Goal: Complete application form: Complete application form

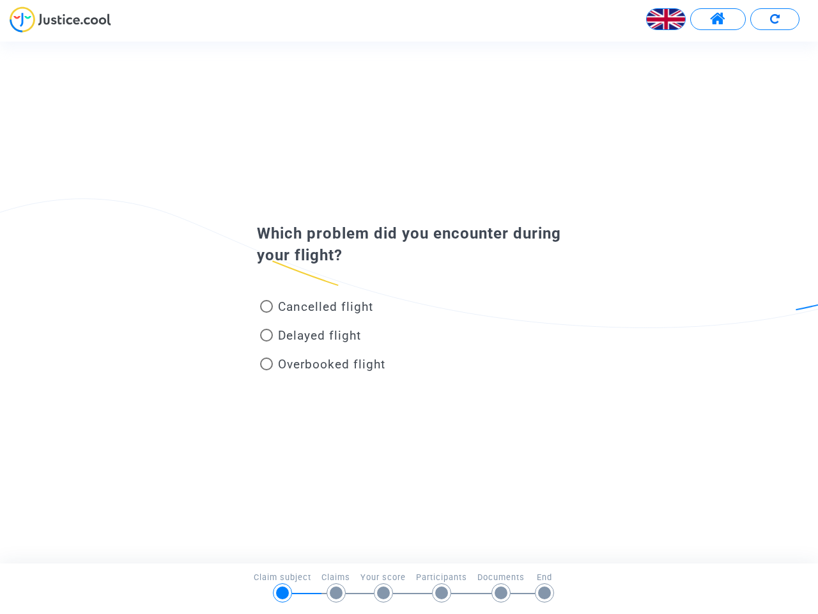
click at [666, 19] on img at bounding box center [666, 19] width 38 height 38
click at [718, 19] on span at bounding box center [718, 19] width 16 height 17
click at [775, 19] on div at bounding box center [409, 23] width 818 height 35
click at [409, 302] on div "Cancelled flight" at bounding box center [388, 309] width 282 height 29
click at [316, 309] on span "Cancelled flight" at bounding box center [325, 306] width 95 height 15
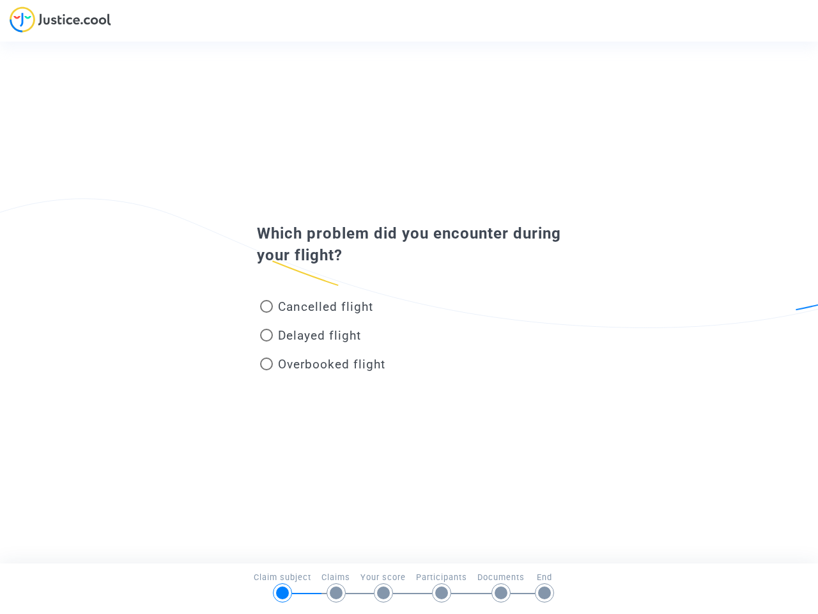
click at [267, 313] on input "Cancelled flight" at bounding box center [266, 313] width 1 height 1
radio input "true"
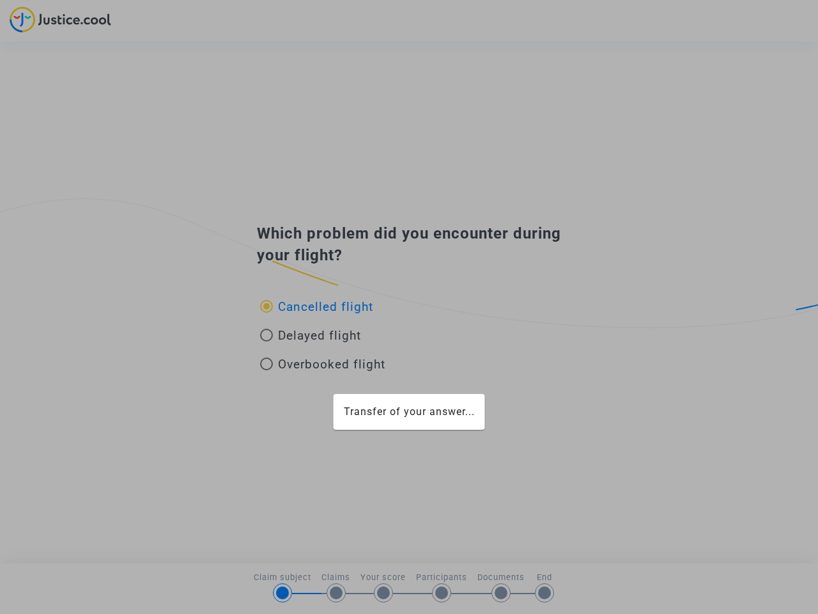
click at [316, 306] on div "Transfer of your answer..." at bounding box center [409, 307] width 818 height 614
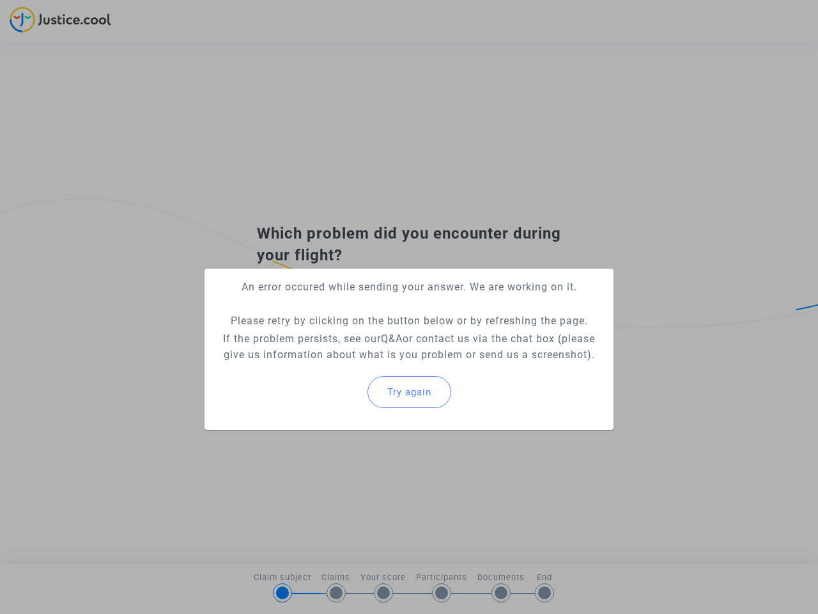
click at [311, 337] on p "If the problem persists, see our Q&A or contact us via the chat box (please giv…" at bounding box center [409, 346] width 389 height 32
click at [311, 335] on p "If the problem persists, see our Q&A or contact us via the chat box (please giv…" at bounding box center [409, 346] width 389 height 32
click at [323, 366] on div "Try again" at bounding box center [409, 391] width 389 height 55
click at [323, 364] on mat-card "An error occured while sending your answer. We are working on it. Please retry …" at bounding box center [409, 348] width 409 height 161
